Goal: Task Accomplishment & Management: Use online tool/utility

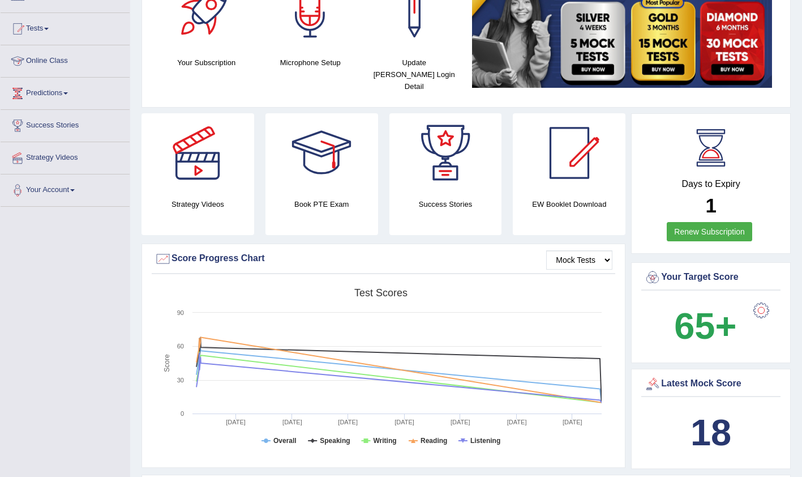
click at [43, 33] on link "Tests" at bounding box center [65, 27] width 129 height 28
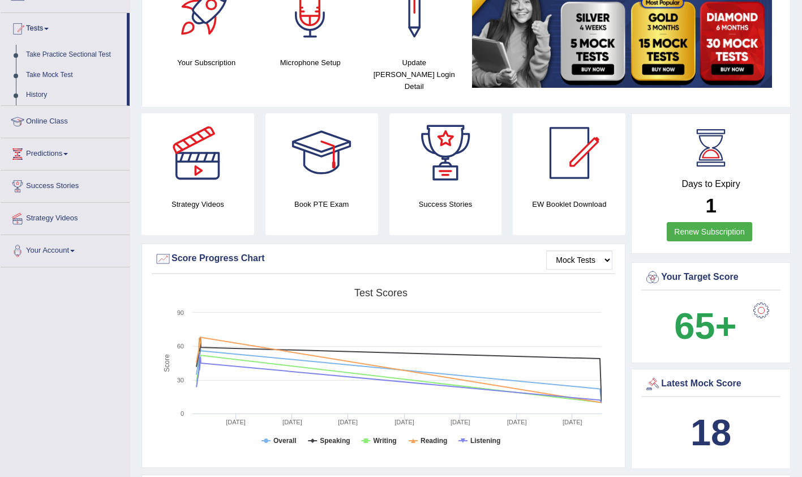
click at [37, 92] on link "History" at bounding box center [74, 95] width 106 height 20
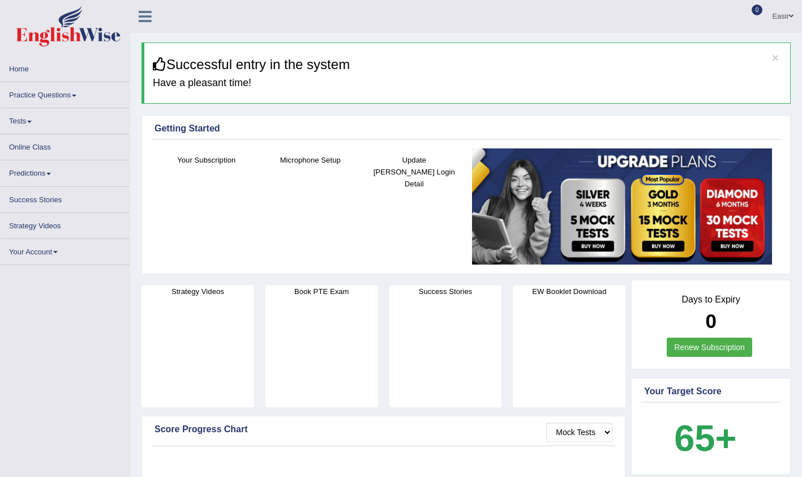
click at [25, 124] on link "Tests" at bounding box center [65, 119] width 129 height 22
click at [31, 147] on link "Online Class" at bounding box center [65, 145] width 129 height 22
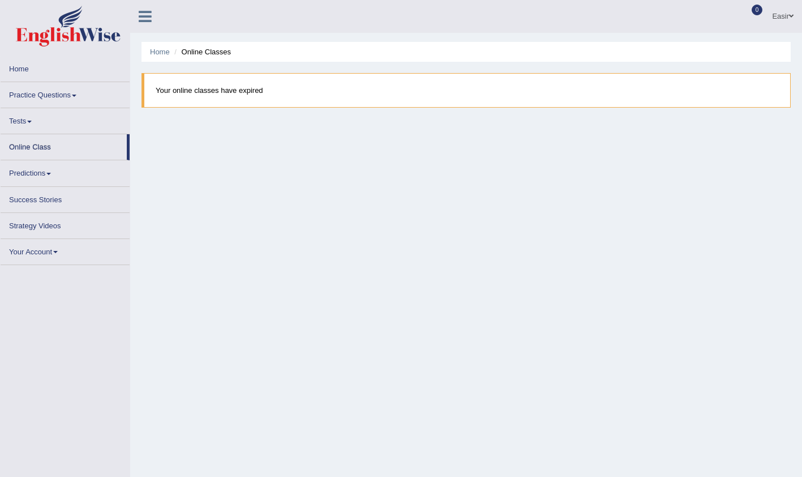
click at [24, 70] on link "Home" at bounding box center [65, 67] width 129 height 22
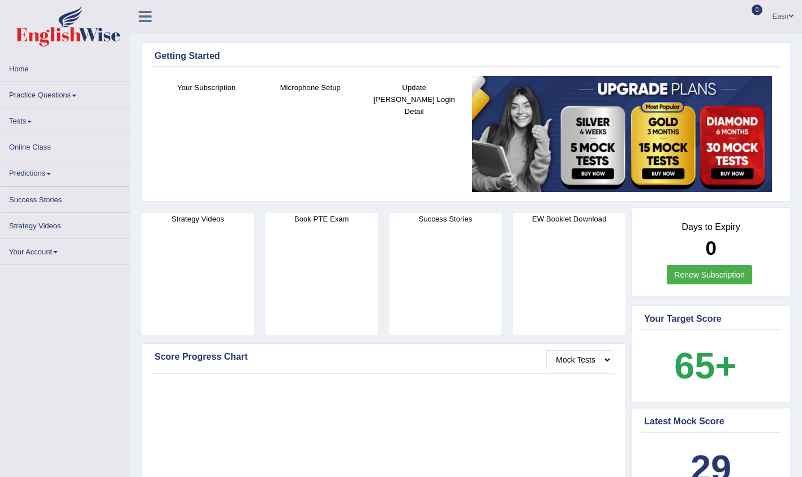
click at [31, 118] on link "Tests" at bounding box center [65, 119] width 129 height 22
click at [32, 114] on link "Tests" at bounding box center [65, 119] width 129 height 22
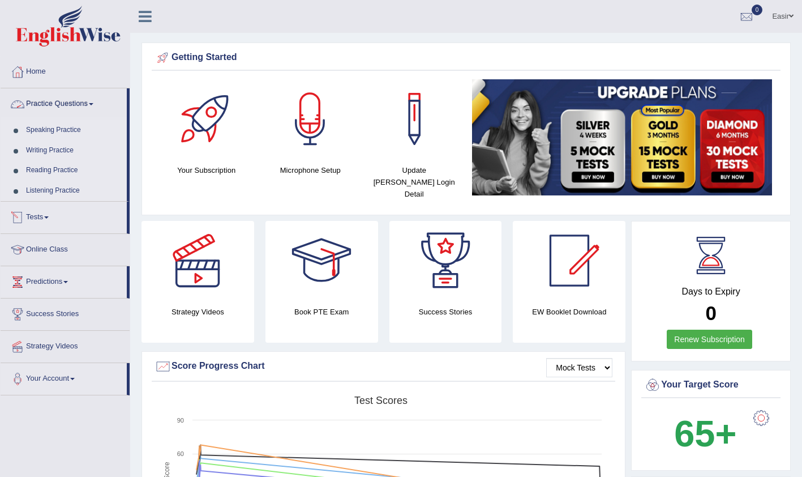
click at [31, 217] on link "Tests" at bounding box center [64, 216] width 126 height 28
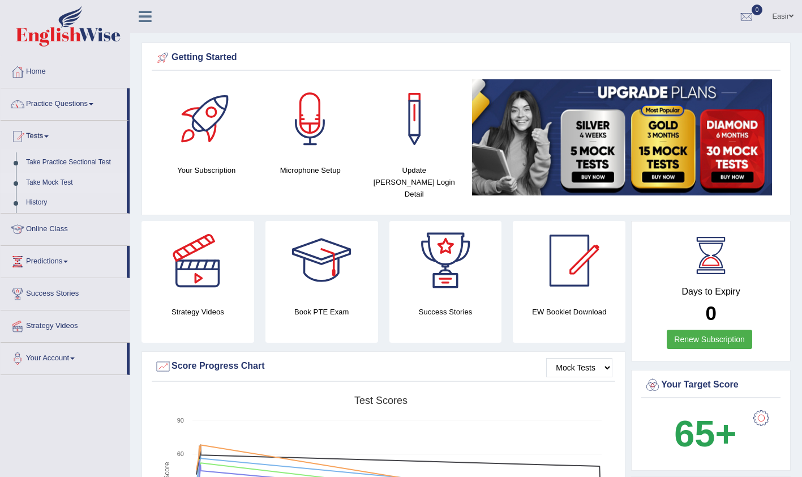
click at [53, 181] on link "Take Mock Test" at bounding box center [74, 183] width 106 height 20
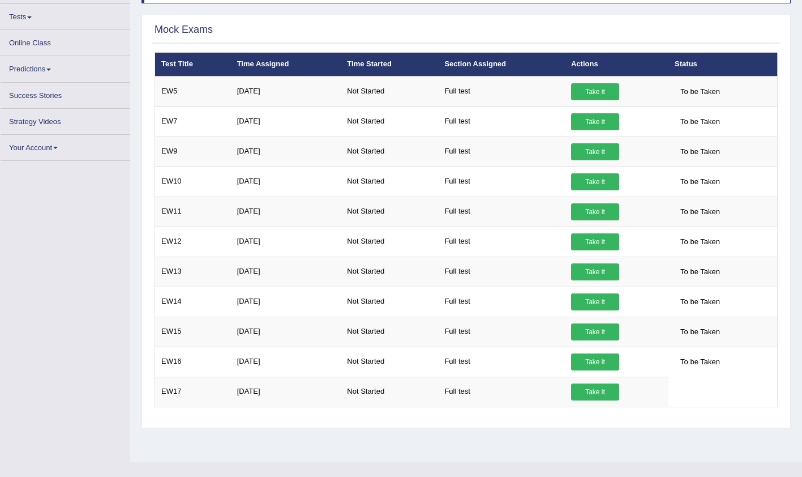
scroll to position [112, 0]
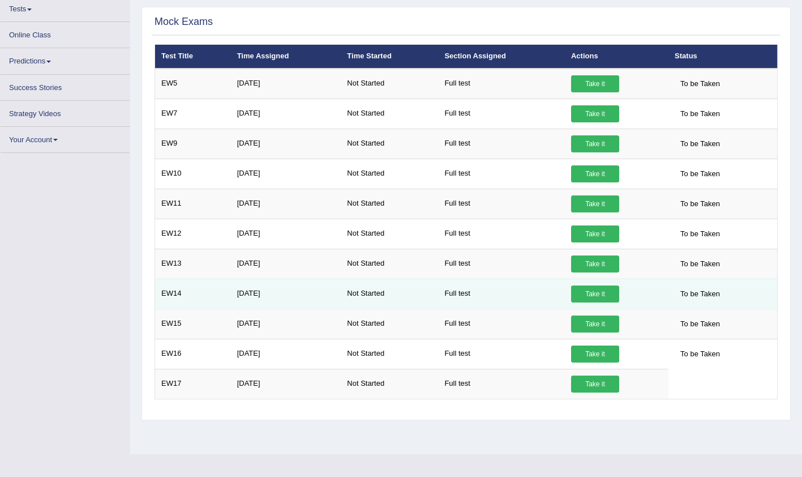
click at [591, 290] on link "Take it" at bounding box center [595, 293] width 48 height 17
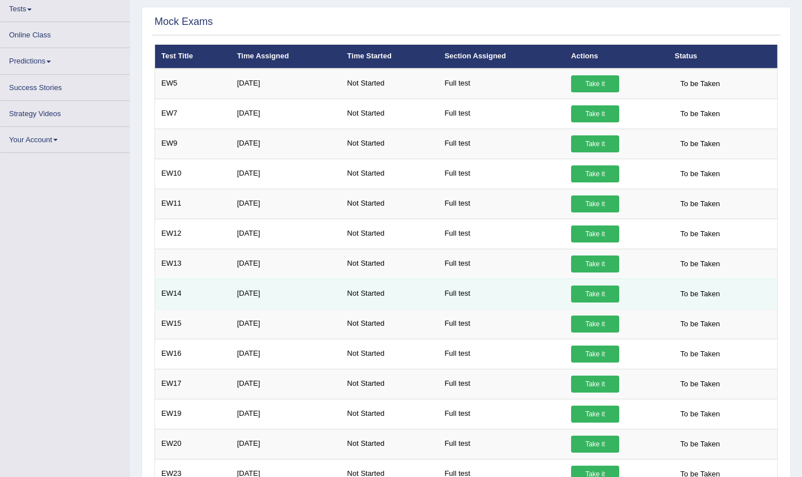
click at [591, 290] on link "Take it" at bounding box center [595, 293] width 48 height 17
click at [604, 293] on link "Take it" at bounding box center [595, 293] width 48 height 17
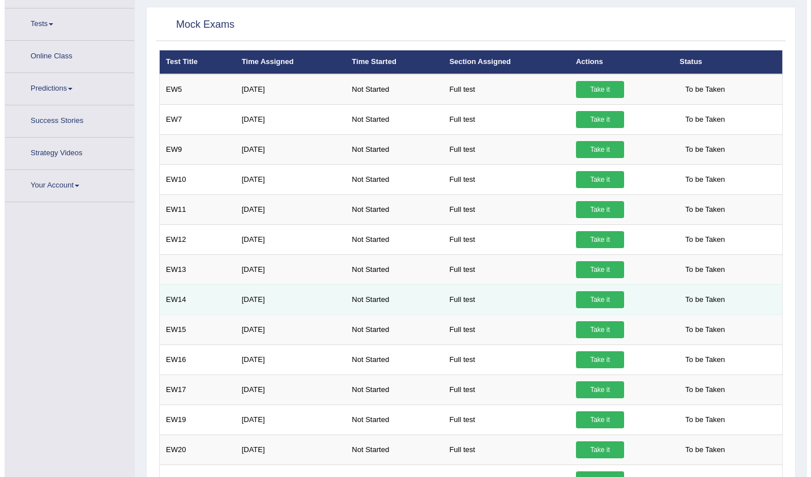
scroll to position [127, 0]
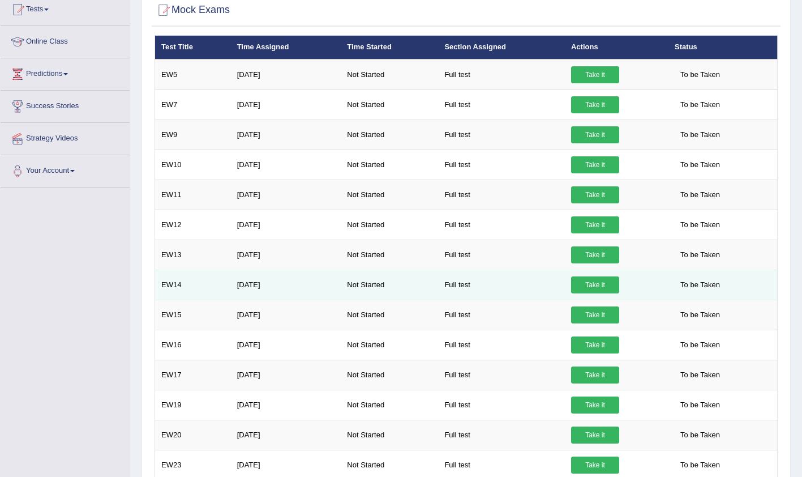
click at [595, 279] on link "Take it" at bounding box center [595, 284] width 48 height 17
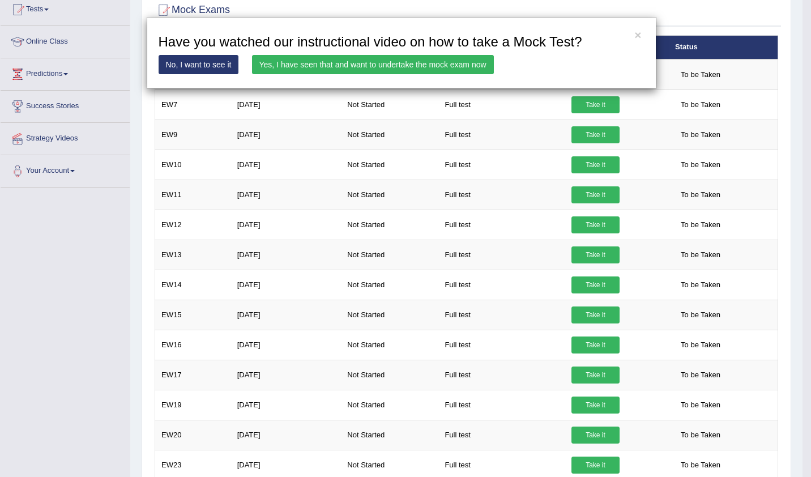
click at [207, 66] on link "No, I want to see it" at bounding box center [198, 64] width 80 height 19
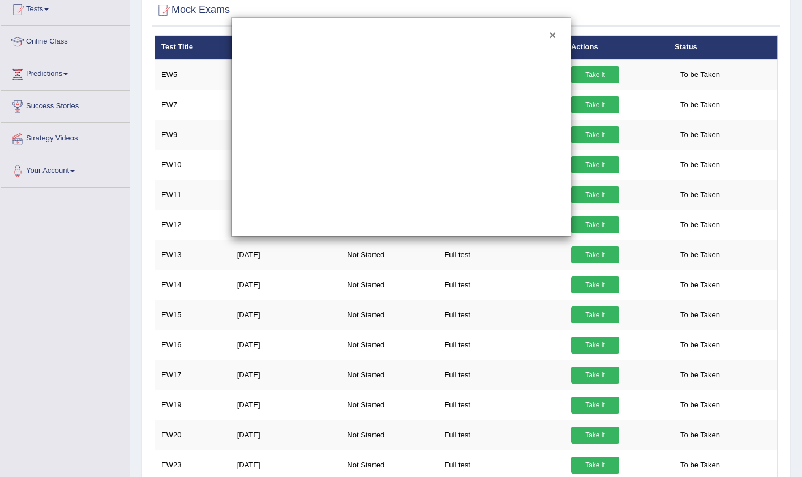
click at [552, 36] on button "×" at bounding box center [552, 35] width 7 height 12
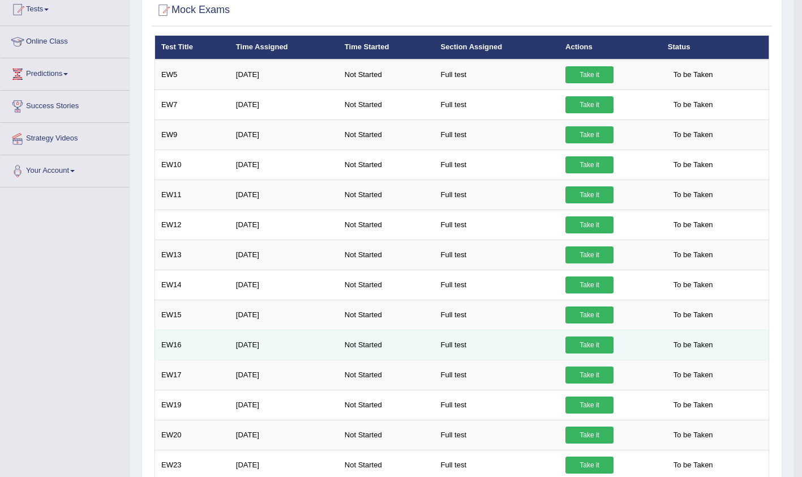
click at [592, 344] on link "Take it" at bounding box center [589, 344] width 48 height 17
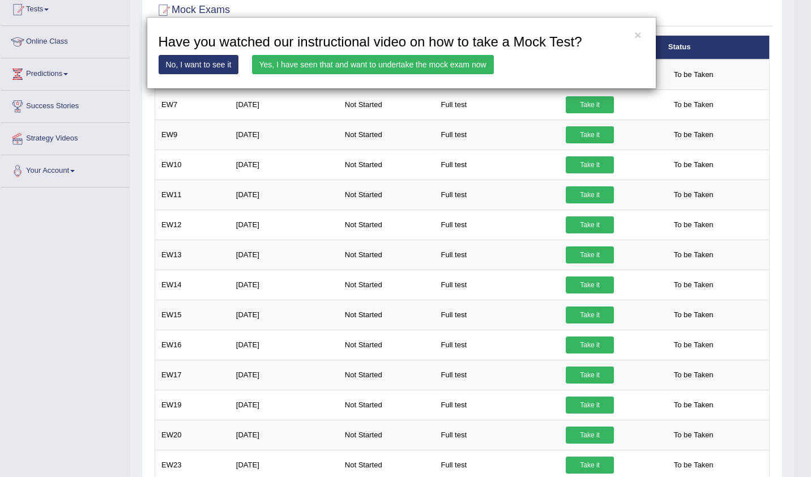
click at [358, 65] on link "Yes, I have seen that and want to undertake the mock exam now" at bounding box center [373, 64] width 242 height 19
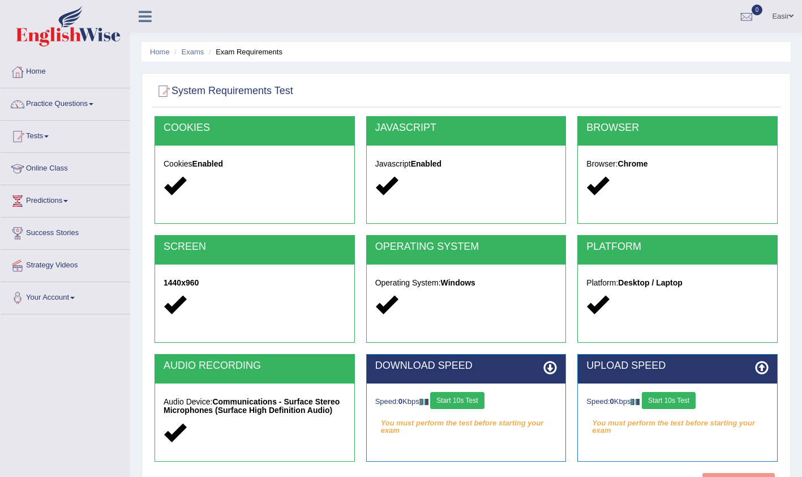
click at [475, 404] on button "Start 10s Test" at bounding box center [457, 400] width 54 height 17
click at [671, 401] on div "Speed: 0 Kbps Start 10s Test" at bounding box center [677, 402] width 182 height 20
click at [479, 405] on button "Start 10s Test" at bounding box center [466, 400] width 54 height 17
click at [672, 400] on button "Start 10s Test" at bounding box center [669, 400] width 54 height 17
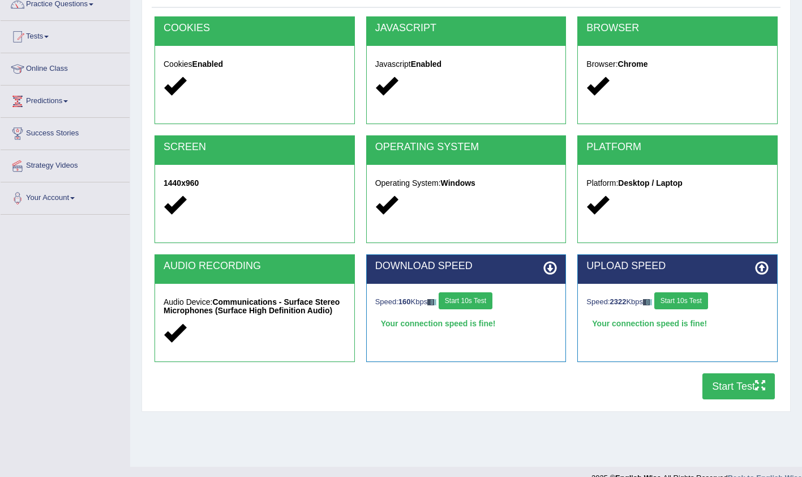
scroll to position [100, 0]
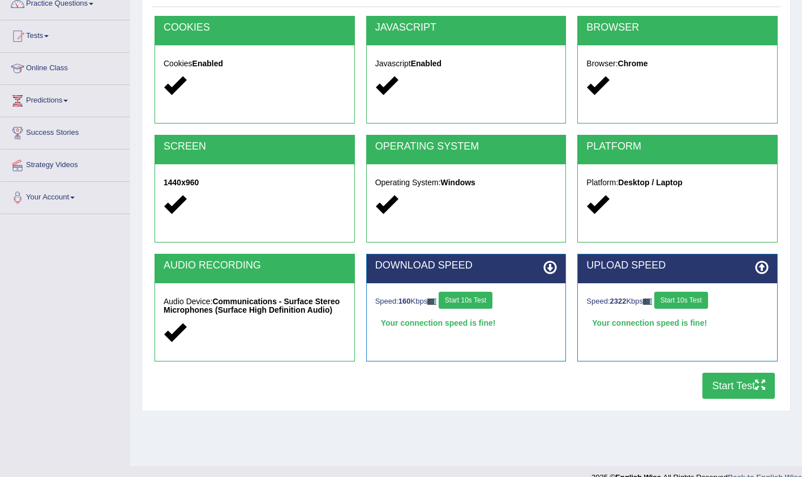
click at [722, 383] on button "Start Test" at bounding box center [738, 385] width 72 height 26
